Goal: Transaction & Acquisition: Purchase product/service

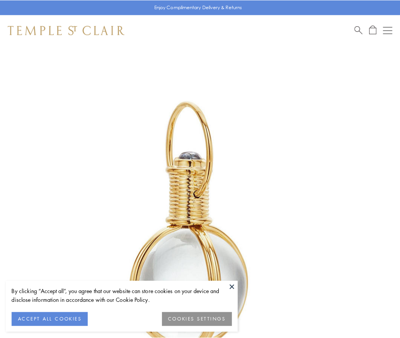
scroll to position [199, 0]
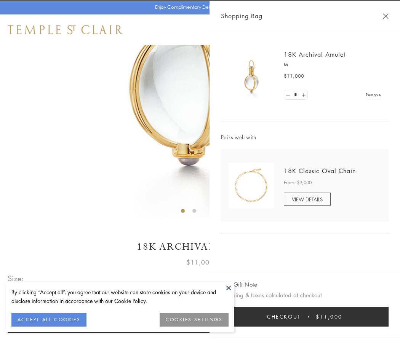
click at [305, 317] on button "Checkout $11,000" at bounding box center [304, 317] width 167 height 20
